Goal: Task Accomplishment & Management: Complete application form

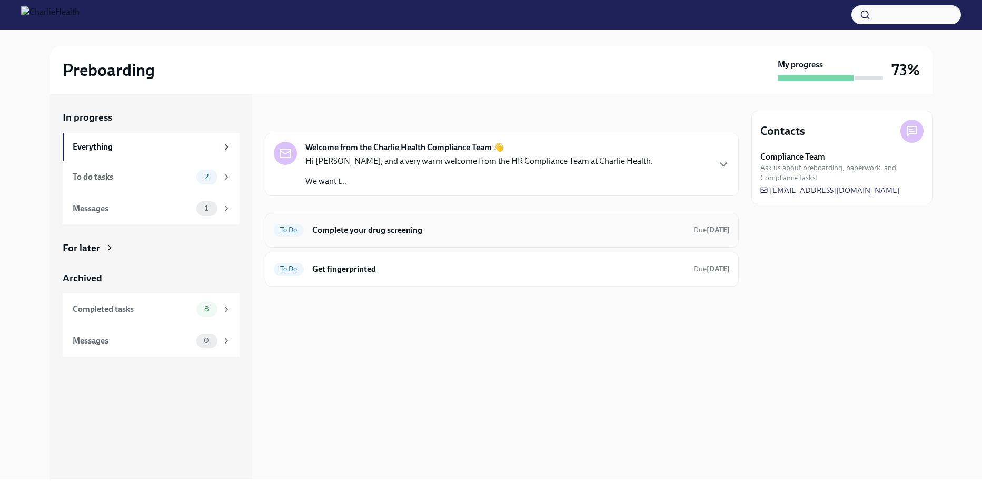
click at [369, 229] on h6 "Complete your drug screening" at bounding box center [498, 230] width 373 height 12
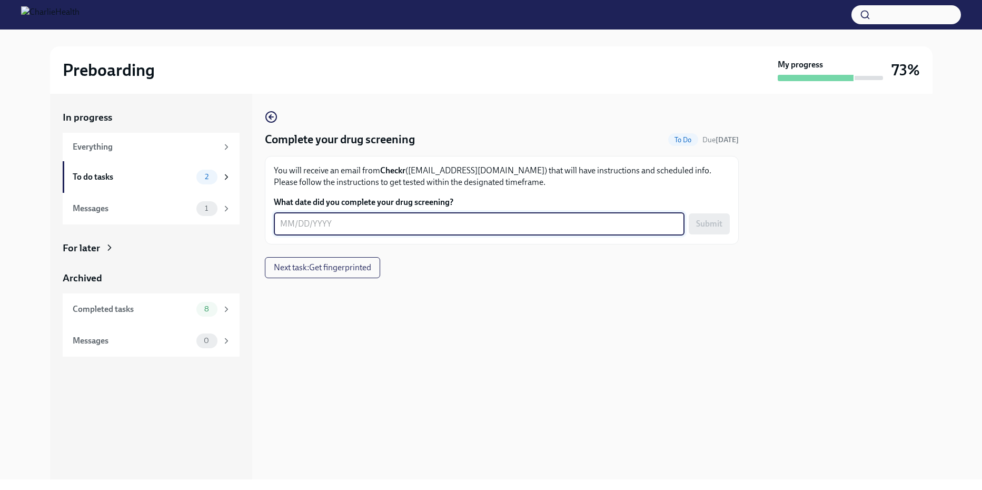
click at [282, 224] on textarea "What date did you complete your drug screening?" at bounding box center [479, 224] width 398 height 13
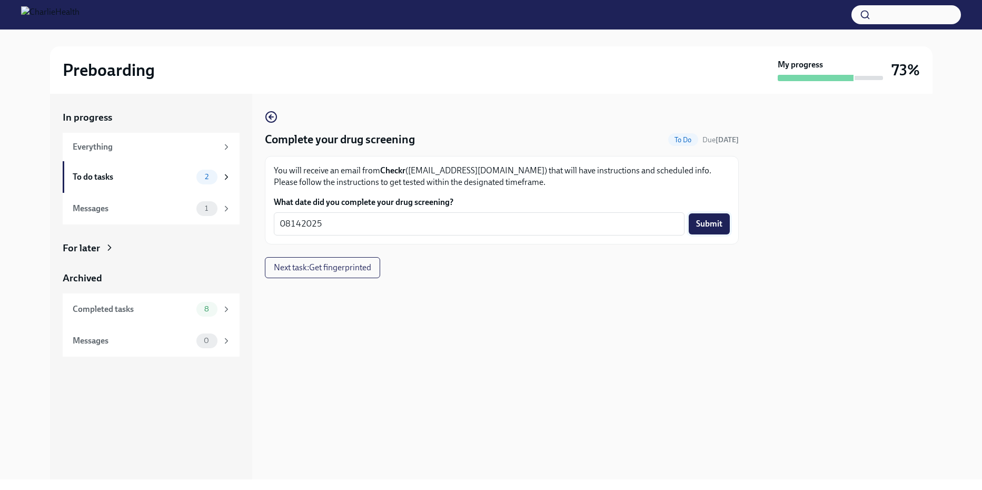
click at [707, 223] on span "Submit" at bounding box center [709, 224] width 26 height 11
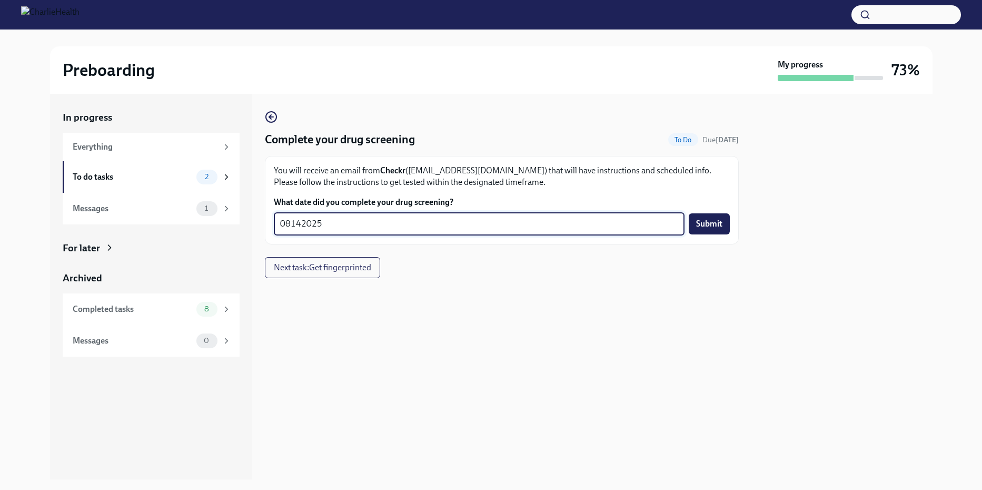
click at [288, 222] on textarea "08142025" at bounding box center [479, 224] width 398 height 13
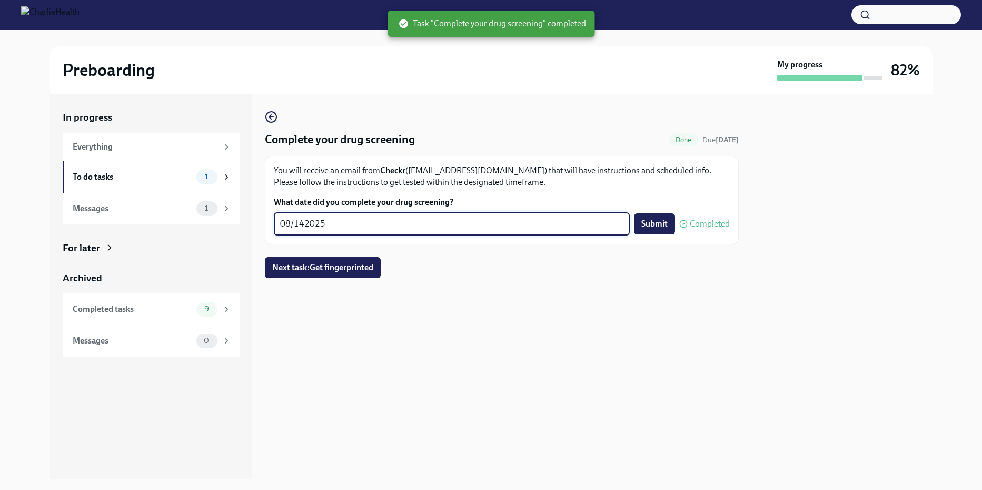
click at [307, 224] on textarea "08/142025" at bounding box center [451, 224] width 343 height 13
click at [297, 224] on textarea "08/142025" at bounding box center [451, 224] width 343 height 13
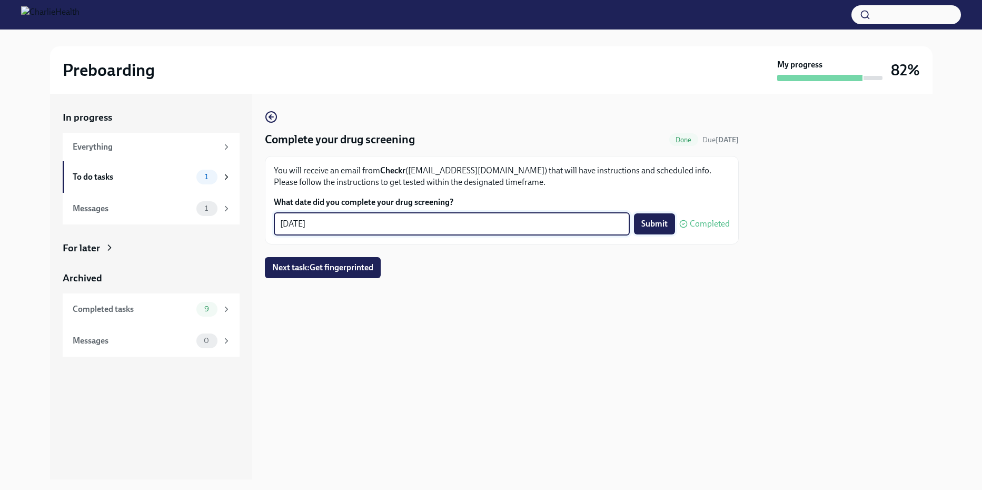
type textarea "[DATE]"
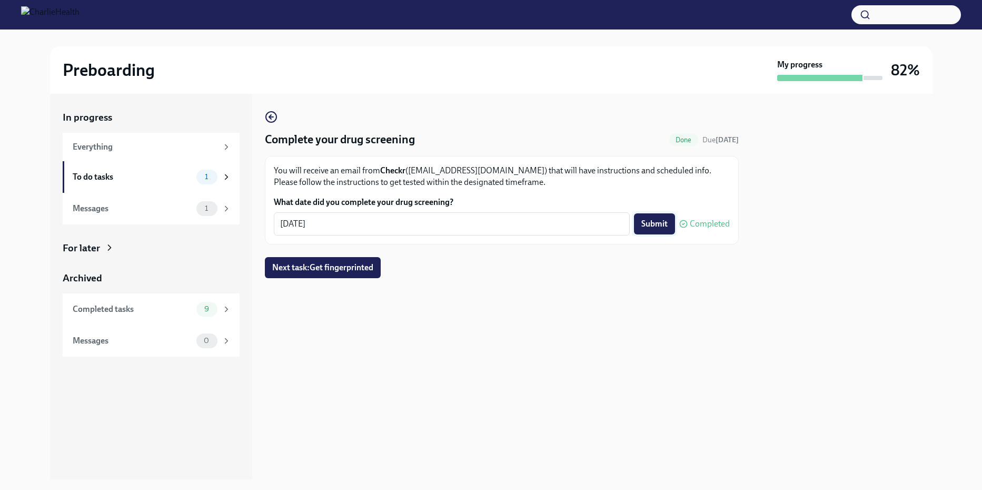
click at [659, 222] on span "Submit" at bounding box center [655, 224] width 26 height 11
click at [168, 176] on div "To do tasks" at bounding box center [133, 177] width 120 height 12
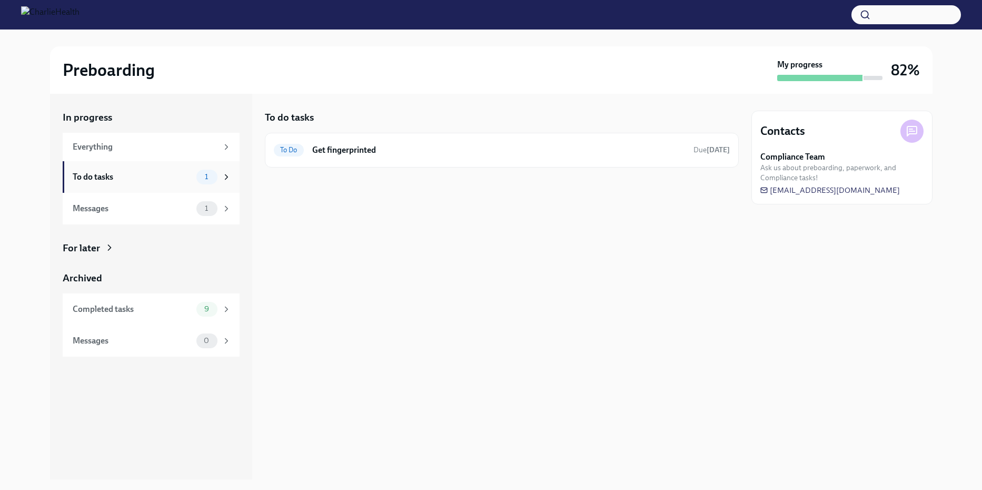
click at [100, 176] on div "To do tasks" at bounding box center [133, 177] width 120 height 12
